Goal: Task Accomplishment & Management: Manage account settings

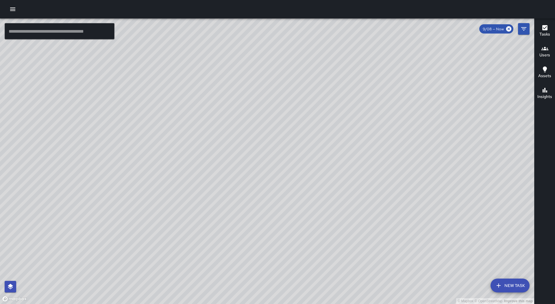
drag, startPoint x: 0, startPoint y: 0, endPoint x: 13, endPoint y: 14, distance: 19.4
click at [13, 14] on button "button" at bounding box center [13, 9] width 12 height 12
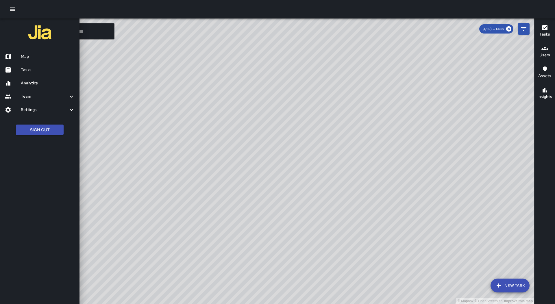
click at [45, 73] on div "Tasks" at bounding box center [39, 69] width 79 height 13
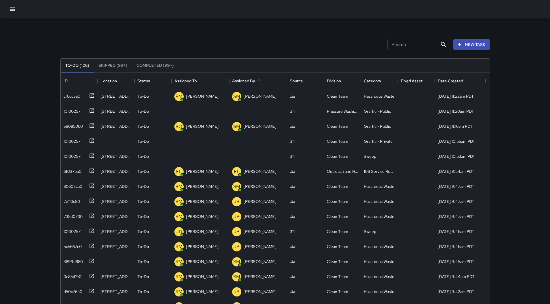
scroll to position [240, 425]
click at [200, 82] on icon "Sort" at bounding box center [201, 80] width 5 height 5
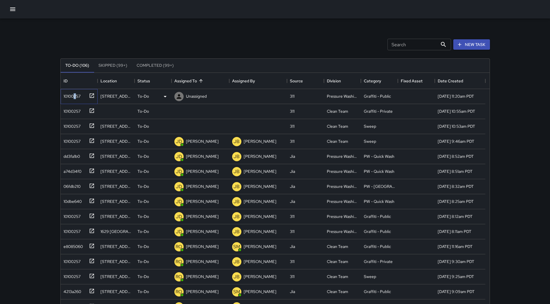
click at [75, 91] on div "10100257" at bounding box center [70, 95] width 19 height 8
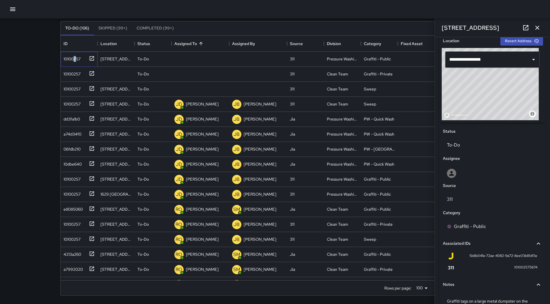
scroll to position [227, 0]
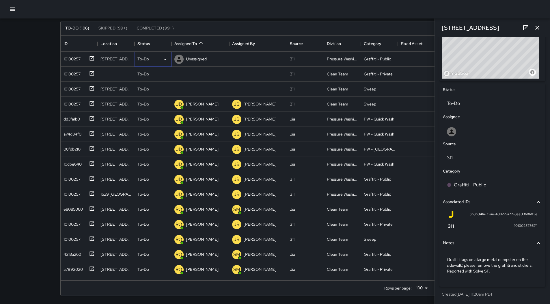
click at [163, 55] on div "To-Do" at bounding box center [153, 59] width 37 height 15
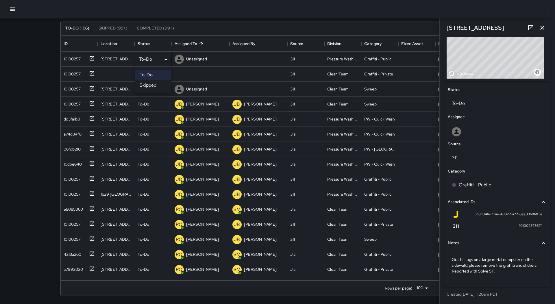
click at [157, 86] on li "Skipped" at bounding box center [153, 85] width 36 height 10
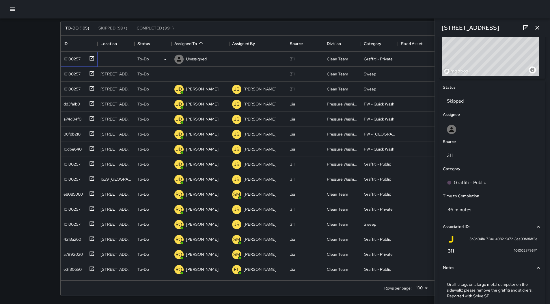
click at [85, 59] on div "10100257" at bounding box center [78, 58] width 34 height 10
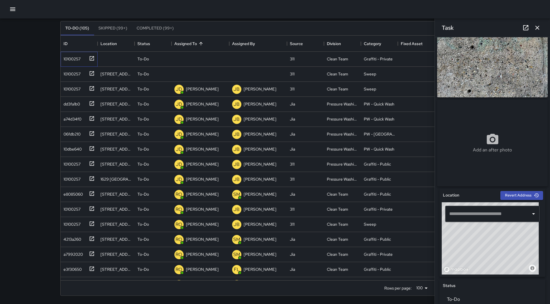
scroll to position [0, 0]
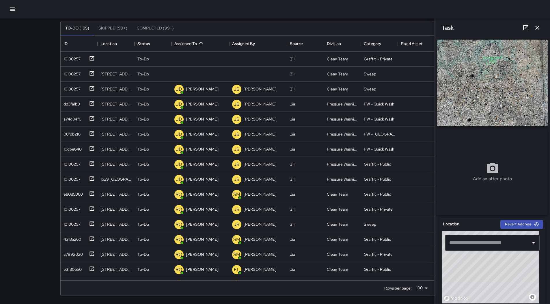
click at [546, 300] on div at bounding box center [546, 300] width 0 height 0
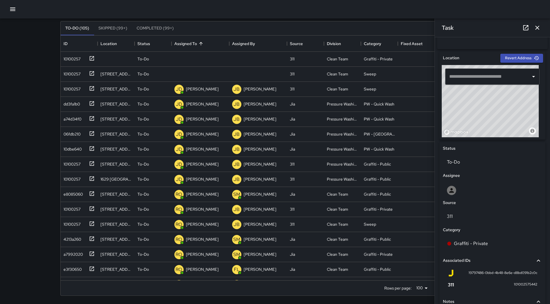
scroll to position [202, 0]
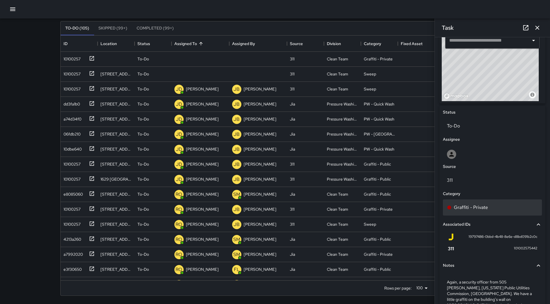
click at [479, 210] on p "Graffiti - Private" at bounding box center [471, 207] width 34 height 7
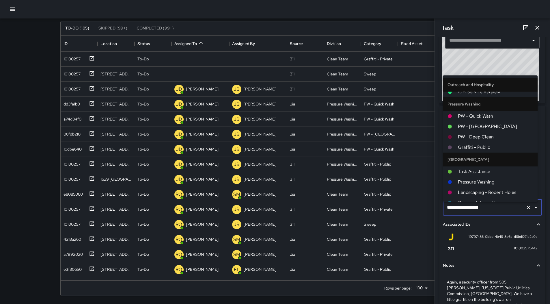
scroll to position [397, 0]
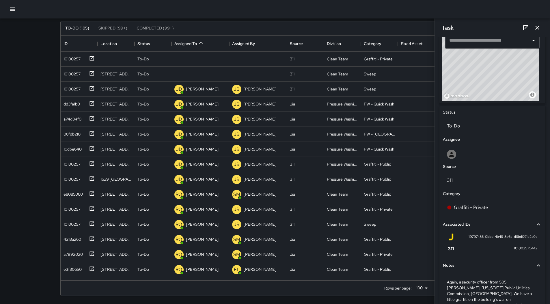
click at [346, 8] on div at bounding box center [275, 9] width 550 height 18
click at [74, 57] on div "10100257" at bounding box center [70, 58] width 19 height 8
click at [205, 58] on p "Unassigned" at bounding box center [196, 59] width 21 height 6
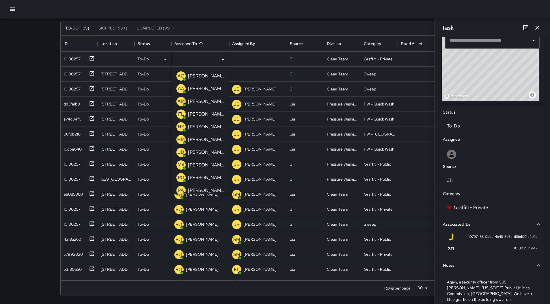
click at [205, 153] on p "[PERSON_NAME]" at bounding box center [206, 152] width 36 height 7
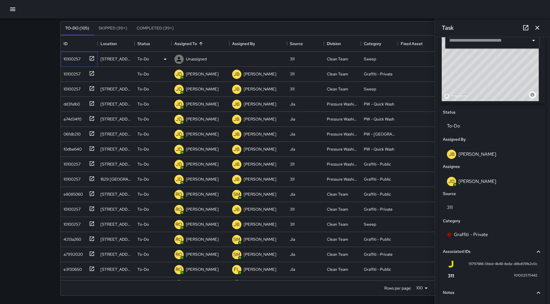
click at [67, 57] on div "10100257" at bounding box center [70, 58] width 19 height 8
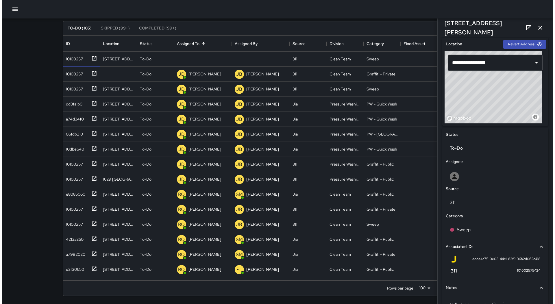
scroll to position [231, 0]
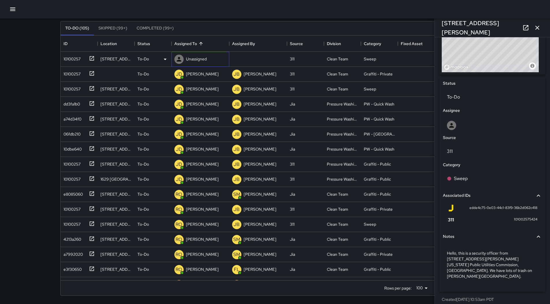
click at [201, 59] on p "Unassigned" at bounding box center [196, 59] width 21 height 6
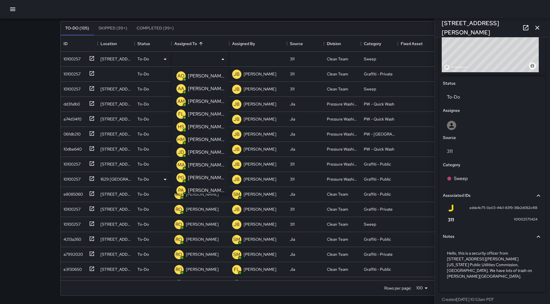
click at [210, 162] on div "[PERSON_NAME]" at bounding box center [206, 164] width 39 height 9
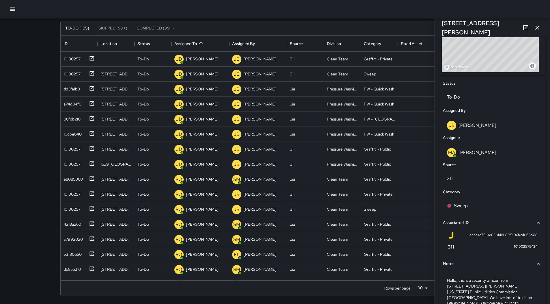
click at [538, 28] on icon "button" at bounding box center [538, 28] width 4 height 4
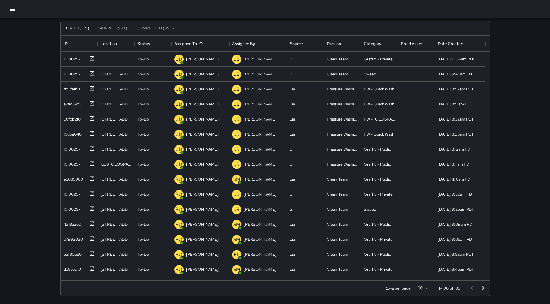
click at [16, 11] on button "button" at bounding box center [13, 9] width 12 height 12
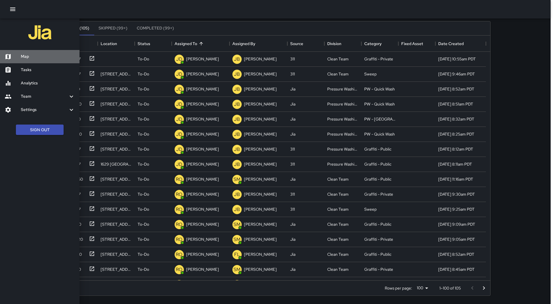
click at [28, 52] on div "Map" at bounding box center [39, 56] width 79 height 13
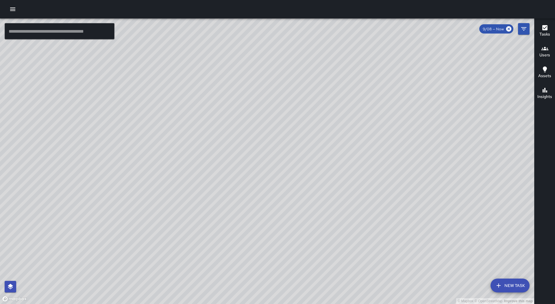
drag, startPoint x: 329, startPoint y: 128, endPoint x: 341, endPoint y: 179, distance: 52.5
click at [341, 179] on div "© Mapbox © OpenStreetMap Improve this map" at bounding box center [267, 160] width 534 height 285
drag, startPoint x: 282, startPoint y: 225, endPoint x: 292, endPoint y: 188, distance: 38.2
click at [292, 188] on div "© Mapbox © OpenStreetMap Improve this map" at bounding box center [267, 160] width 534 height 285
